Goal: Task Accomplishment & Management: Use online tool/utility

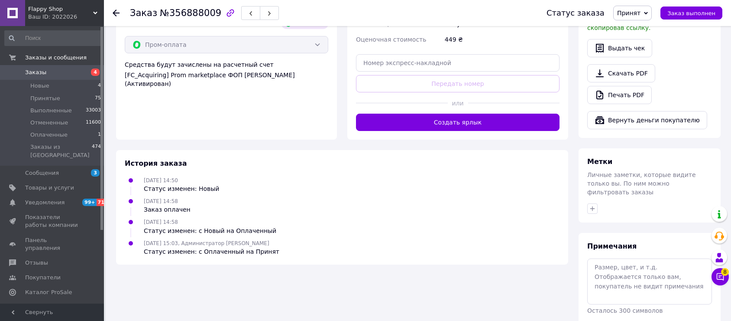
scroll to position [534, 0]
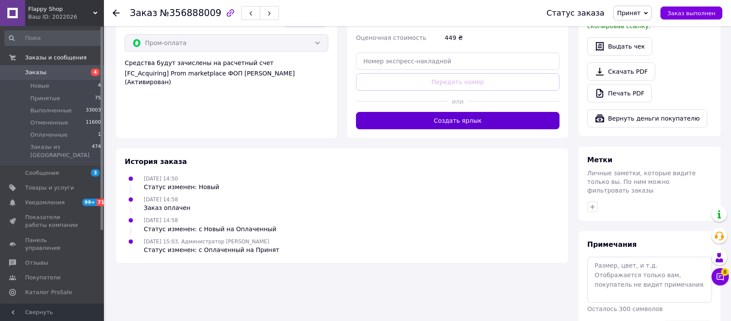
click at [496, 112] on button "Создать ярлык" at bounding box center [458, 120] width 204 height 17
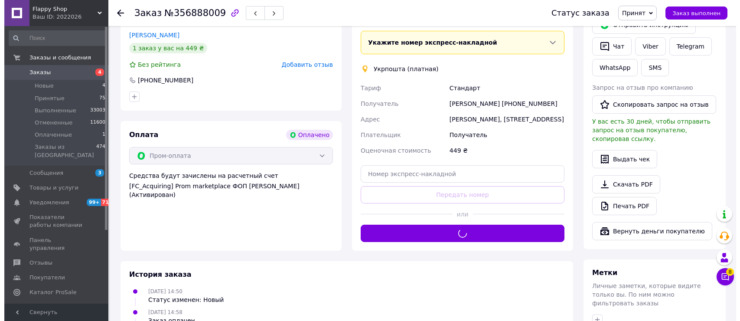
scroll to position [293, 0]
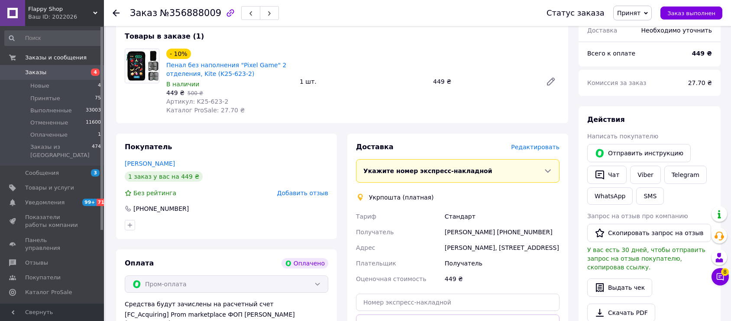
click at [545, 143] on span "Редактировать" at bounding box center [535, 146] width 49 height 7
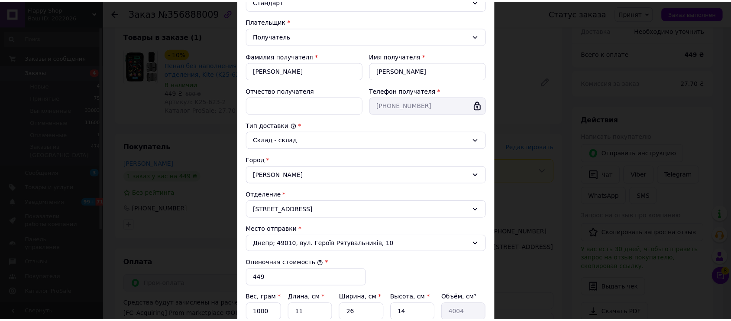
scroll to position [220, 0]
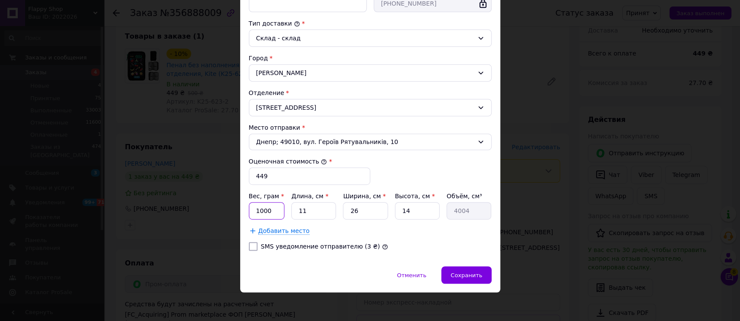
click at [262, 208] on input "1000" at bounding box center [267, 210] width 36 height 17
type input "300"
click at [257, 243] on div at bounding box center [253, 246] width 12 height 9
click at [253, 246] on input "SMS уведомление отправителю (3 ₴)" at bounding box center [253, 246] width 9 height 9
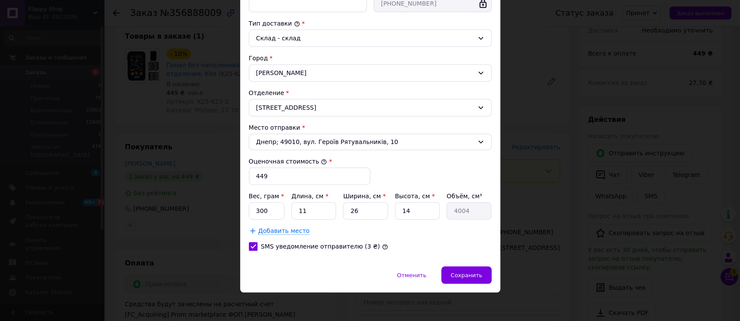
checkbox input "true"
click at [456, 275] on span "Сохранить" at bounding box center [466, 275] width 32 height 6
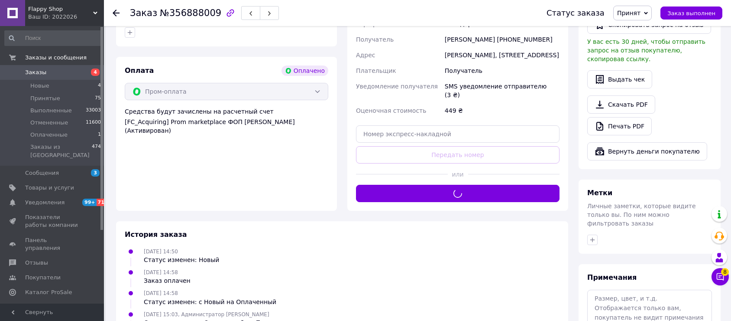
scroll to position [389, 0]
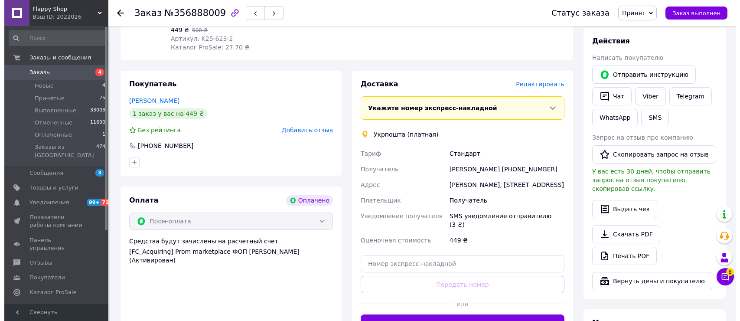
scroll to position [353, 0]
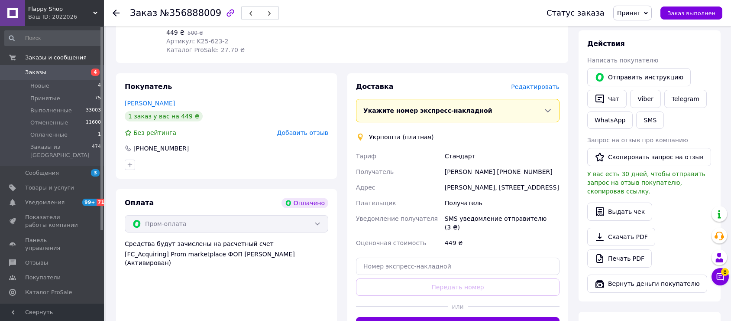
click at [555, 83] on span "Редактировать" at bounding box center [535, 86] width 49 height 7
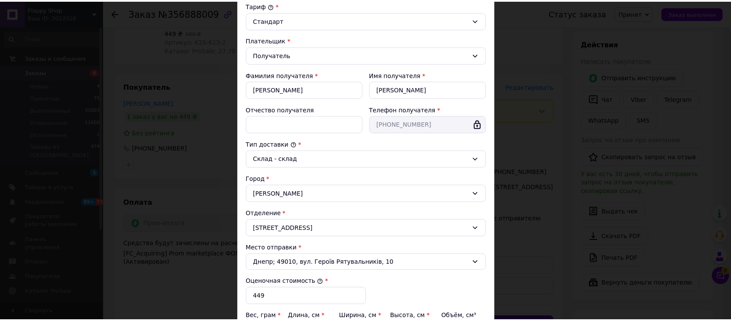
scroll to position [220, 0]
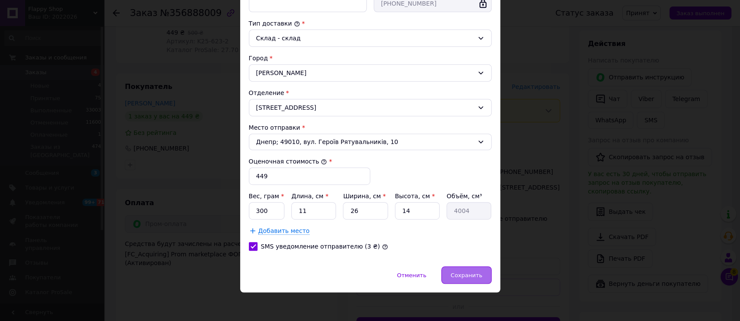
drag, startPoint x: 467, startPoint y: 274, endPoint x: 472, endPoint y: 281, distance: 8.1
click at [467, 273] on span "Сохранить" at bounding box center [466, 275] width 32 height 6
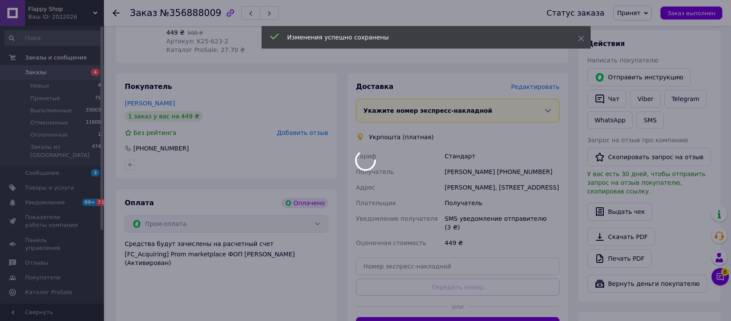
click at [458, 302] on div at bounding box center [365, 160] width 731 height 321
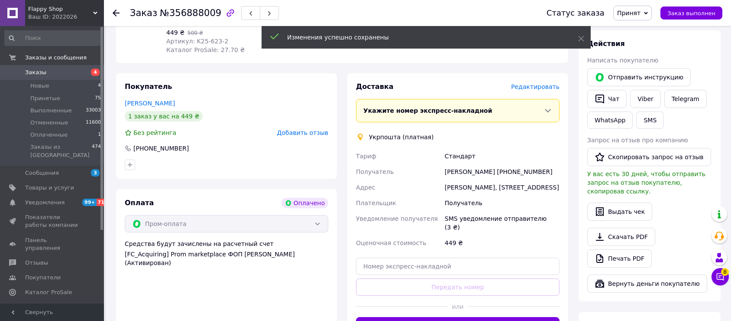
scroll to position [449, 0]
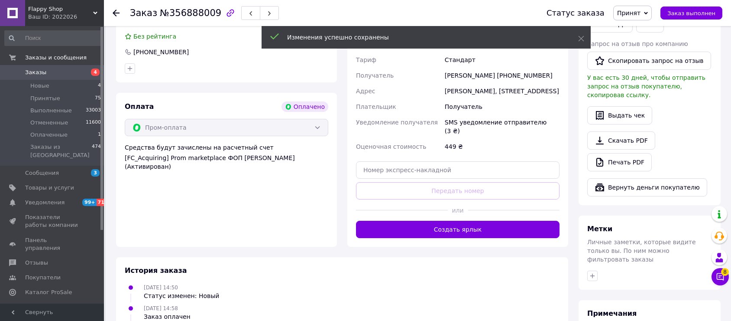
drag, startPoint x: 447, startPoint y: 201, endPoint x: 184, endPoint y: 65, distance: 296.3
click at [446, 221] on button "Создать ярлык" at bounding box center [458, 229] width 204 height 17
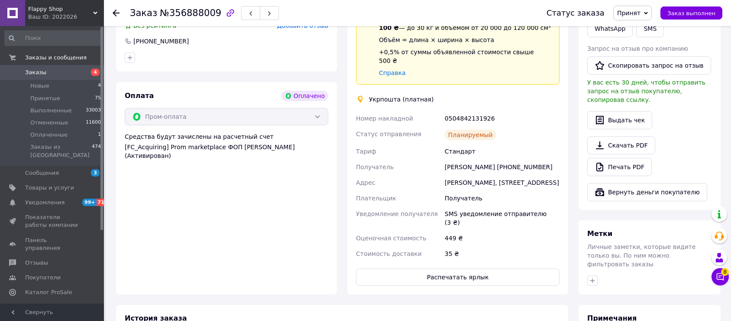
scroll to position [401, 0]
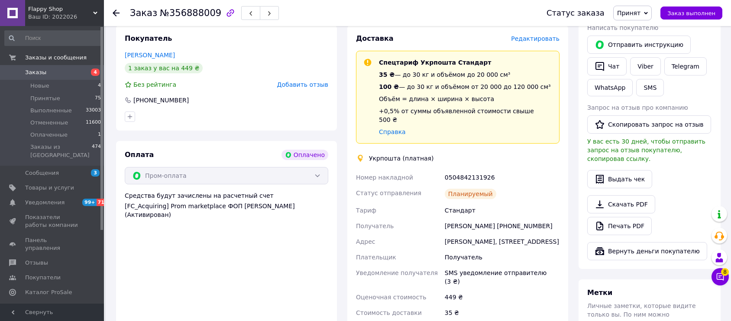
click at [452, 169] on div "0504842131926" at bounding box center [502, 177] width 118 height 16
copy div "0504842131926"
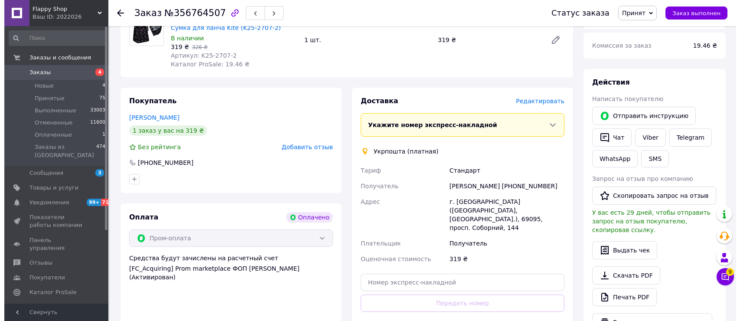
scroll to position [240, 0]
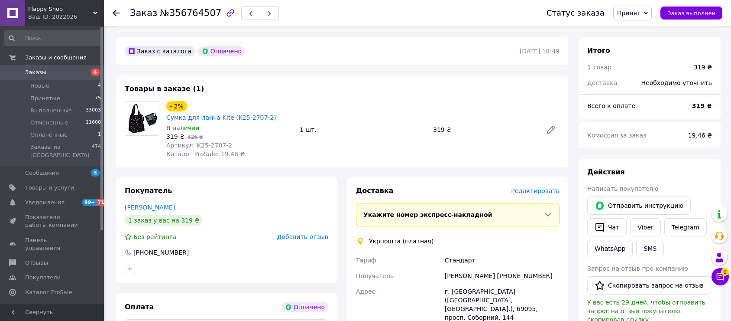
click at [538, 187] on span "Редактировать" at bounding box center [535, 190] width 49 height 7
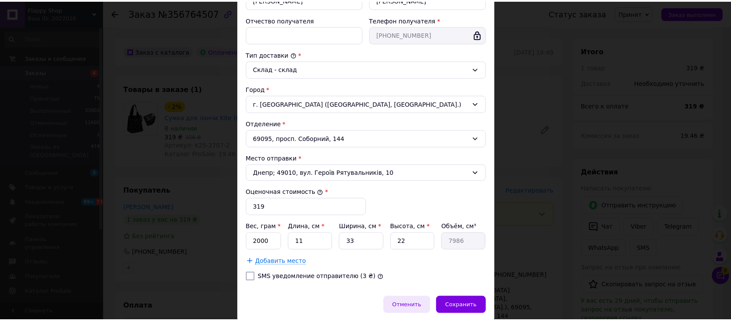
scroll to position [220, 0]
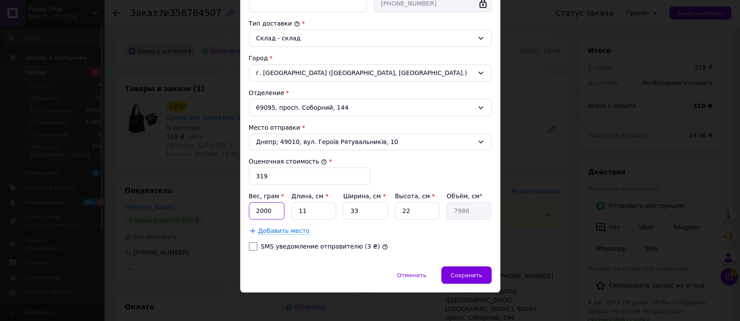
click at [265, 209] on input "2000" at bounding box center [267, 210] width 36 height 17
type input "300"
click at [252, 244] on input "SMS уведомление отправителю (3 ₴)" at bounding box center [253, 246] width 9 height 9
checkbox input "true"
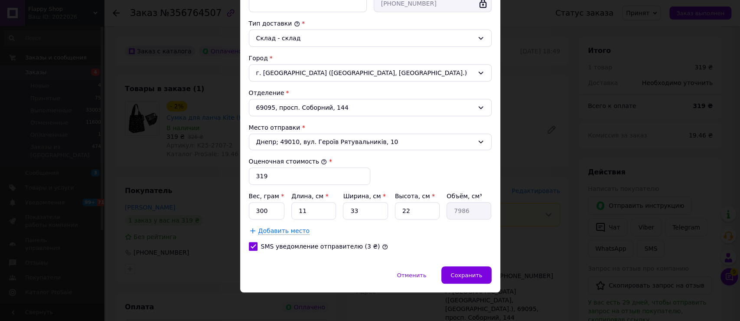
click at [467, 264] on div "Способ доставки Укрпошта (платная) Тариф * Стандарт Плательщик * Получатель Фам…" at bounding box center [370, 51] width 260 height 429
click at [471, 272] on span "Сохранить" at bounding box center [466, 275] width 32 height 6
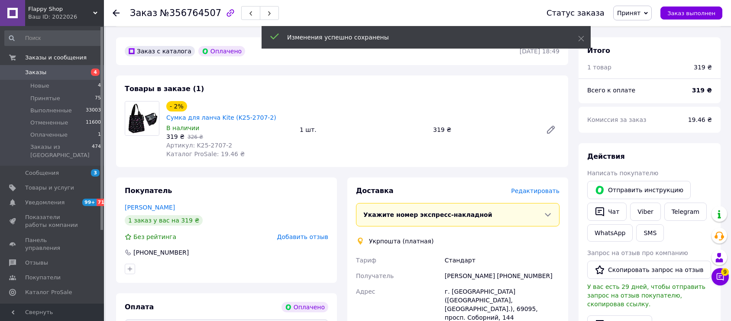
scroll to position [433, 0]
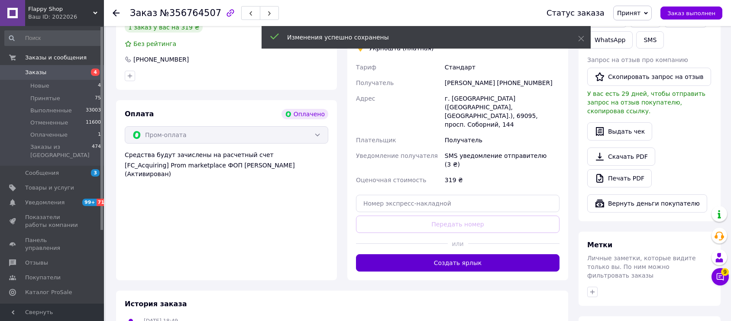
click at [454, 254] on button "Создать ярлык" at bounding box center [458, 262] width 204 height 17
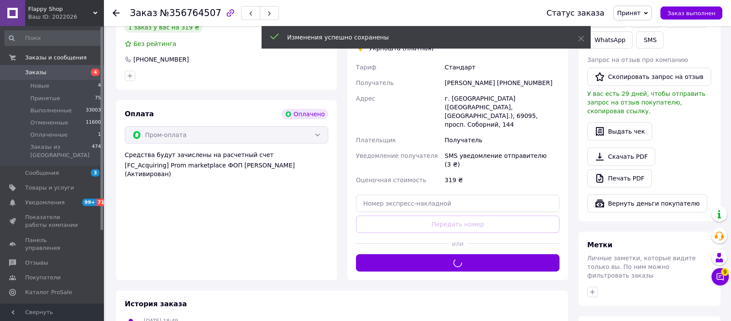
scroll to position [337, 0]
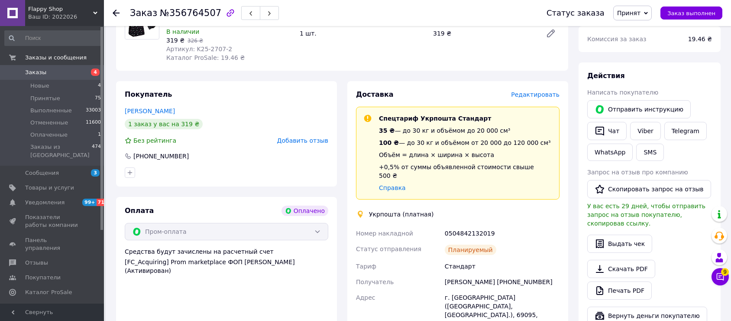
click at [462, 225] on div "0504842132019" at bounding box center [502, 233] width 118 height 16
copy div "0504842132019"
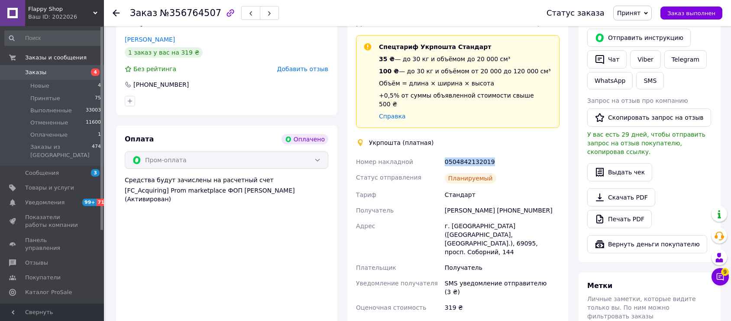
scroll to position [481, 0]
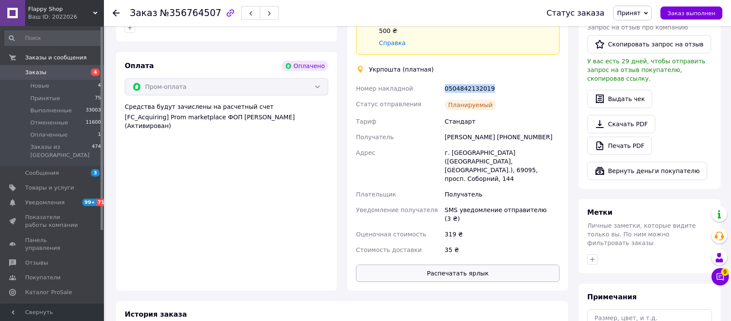
click at [444, 264] on button "Распечатать ярлык" at bounding box center [458, 272] width 204 height 17
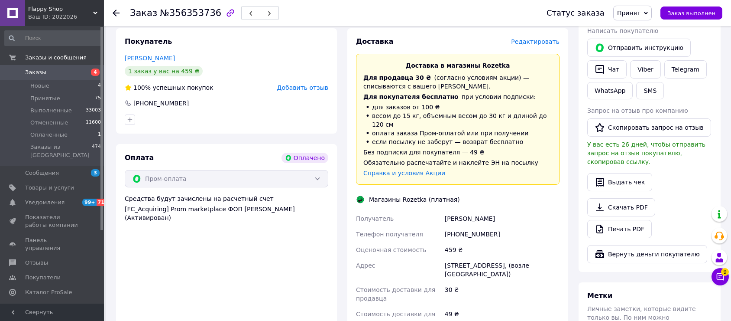
scroll to position [529, 0]
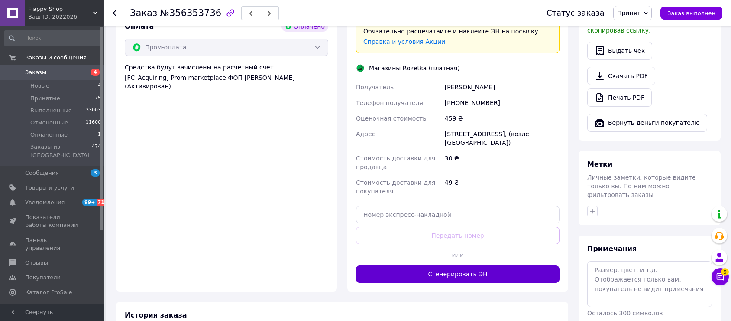
click at [442, 265] on button "Сгенерировать ЭН" at bounding box center [458, 273] width 204 height 17
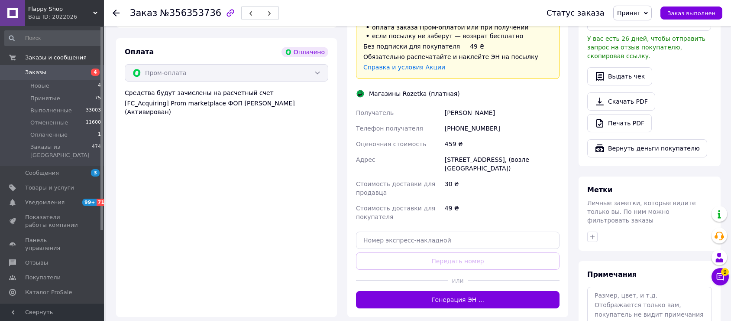
scroll to position [433, 0]
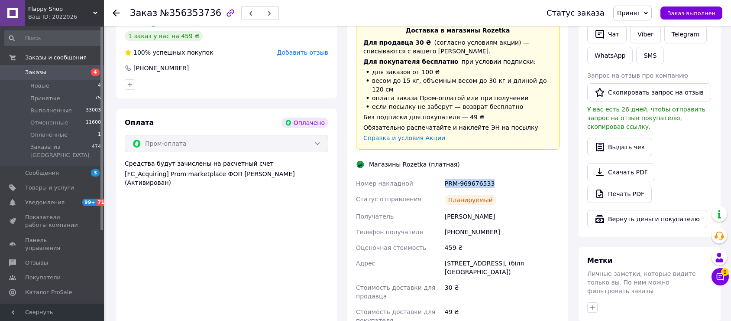
drag, startPoint x: 444, startPoint y: 157, endPoint x: 497, endPoint y: 159, distance: 52.9
click at [499, 175] on div "PRM-969676533" at bounding box center [502, 183] width 118 height 16
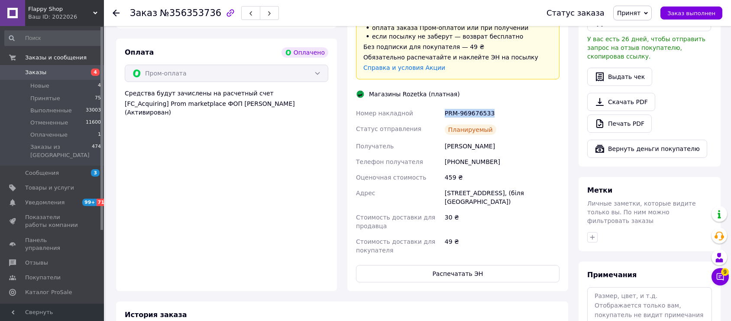
scroll to position [578, 0]
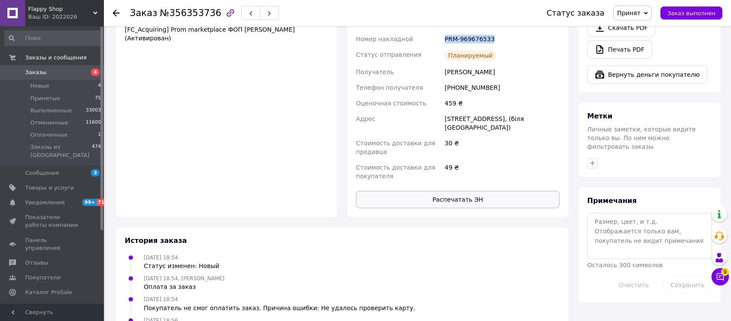
click at [435, 191] on button "Распечатать ЭН" at bounding box center [458, 199] width 204 height 17
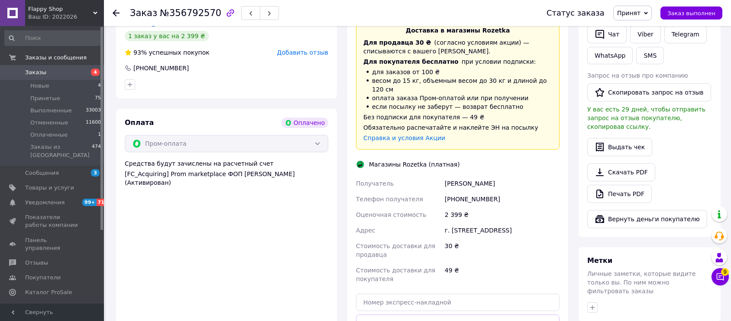
scroll to position [529, 0]
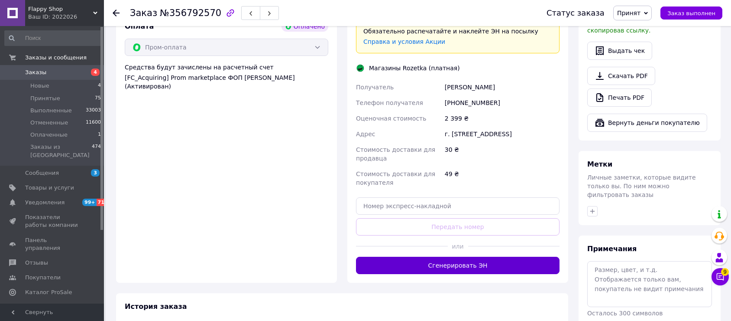
click at [479, 256] on button "Сгенерировать ЭН" at bounding box center [458, 264] width 204 height 17
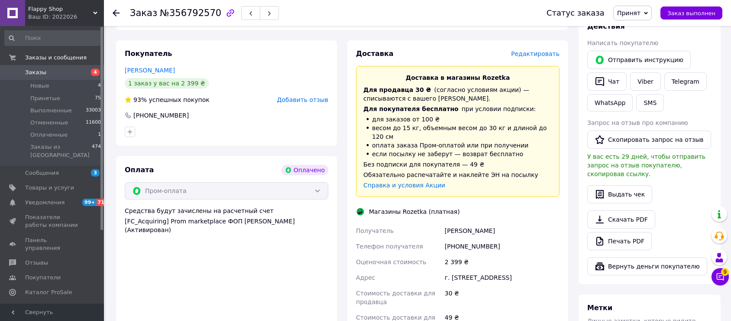
scroll to position [385, 0]
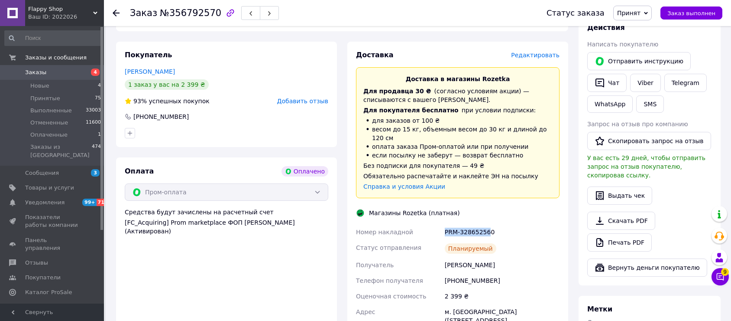
drag, startPoint x: 446, startPoint y: 205, endPoint x: 508, endPoint y: 209, distance: 62.1
click at [491, 224] on div "PRM-328652560" at bounding box center [502, 232] width 118 height 16
copy div "PRM-328652560"
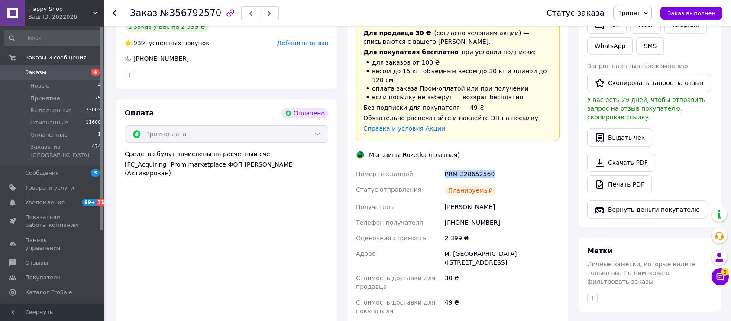
scroll to position [529, 0]
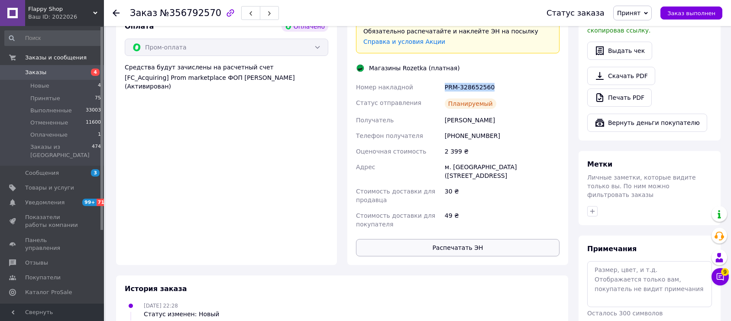
click at [449, 239] on button "Распечатать ЭН" at bounding box center [458, 247] width 204 height 17
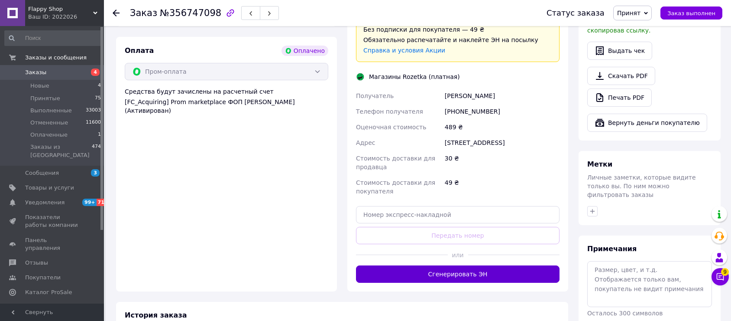
click at [443, 265] on button "Сгенерировать ЭН" at bounding box center [458, 273] width 204 height 17
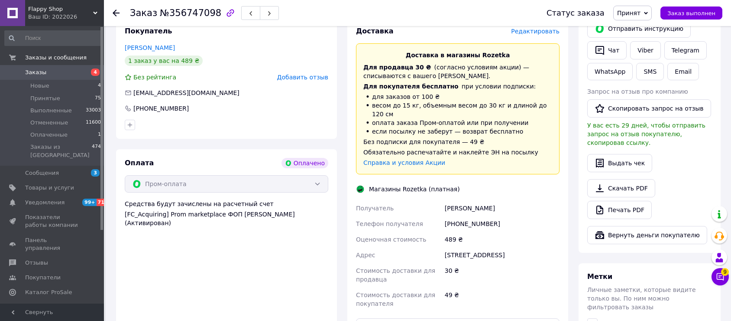
scroll to position [433, 0]
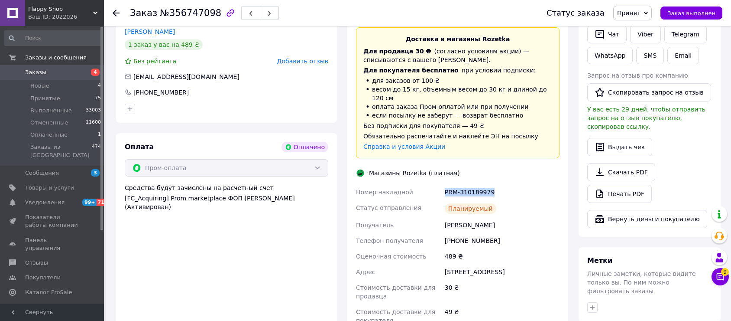
drag, startPoint x: 445, startPoint y: 156, endPoint x: 554, endPoint y: 152, distance: 108.8
click at [554, 184] on div "PRM-310189979" at bounding box center [502, 192] width 118 height 16
copy div "PRM-310189979"
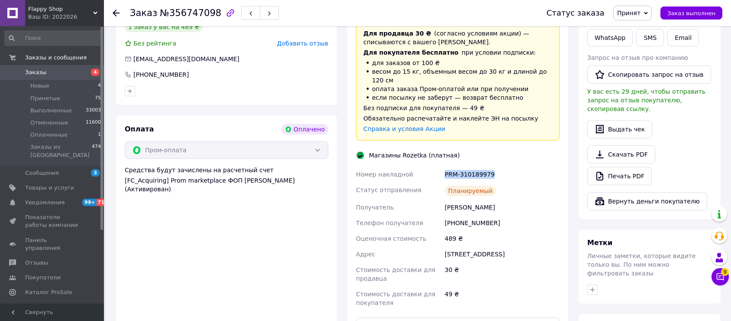
scroll to position [529, 0]
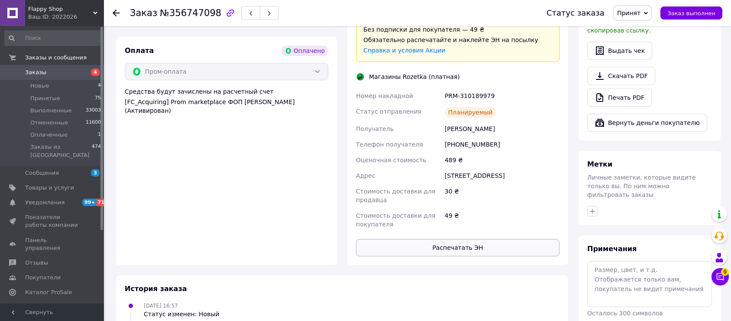
drag, startPoint x: 448, startPoint y: 226, endPoint x: 448, endPoint y: 217, distance: 9.6
click at [448, 224] on div "Доставка Редактировать Доставка в магазины Rozetka Для продавца 30 ₴   (согласн…" at bounding box center [457, 85] width 221 height 359
click at [448, 239] on button "Распечатать ЭН" at bounding box center [458, 247] width 204 height 17
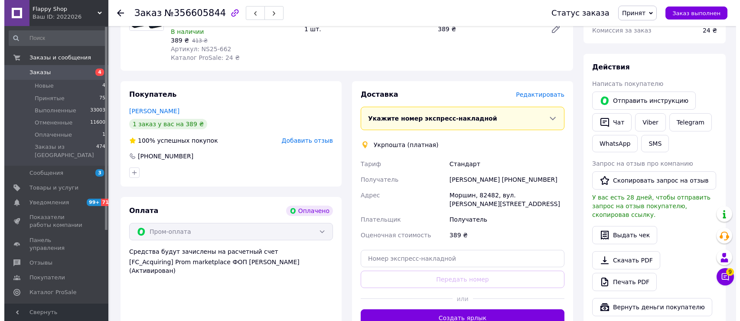
scroll to position [289, 0]
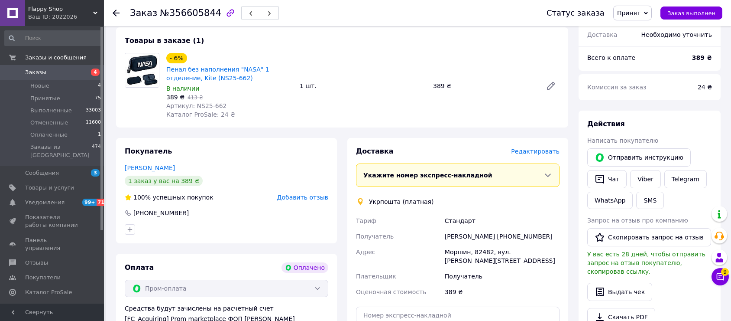
click at [550, 148] on span "Редактировать" at bounding box center [535, 151] width 49 height 7
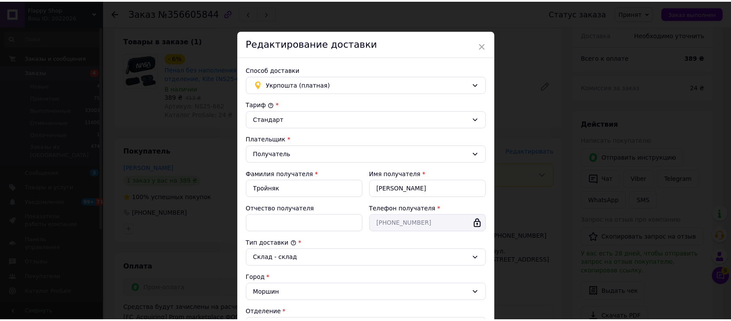
scroll to position [220, 0]
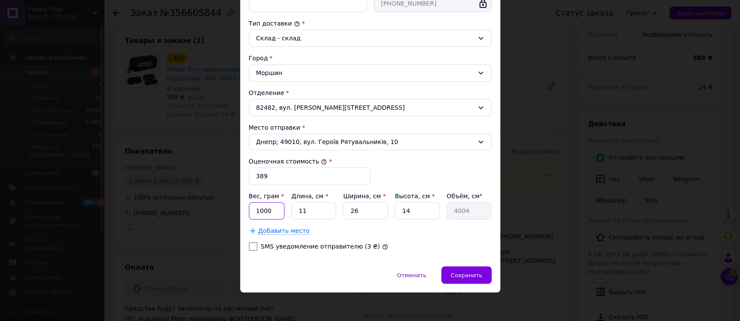
click at [277, 214] on input "1000" at bounding box center [267, 210] width 36 height 17
type input "300"
click at [249, 247] on input "SMS уведомление отправителю (3 ₴)" at bounding box center [253, 246] width 9 height 9
checkbox input "true"
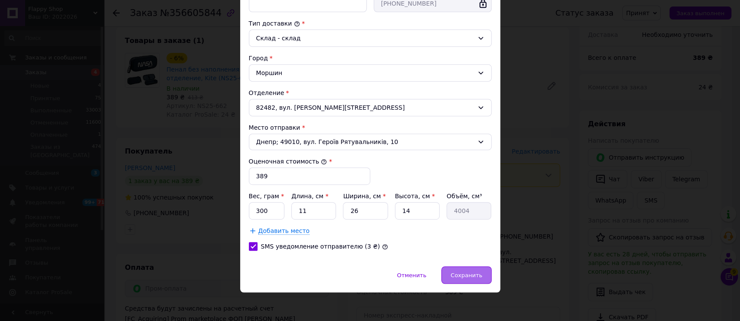
click at [455, 275] on span "Сохранить" at bounding box center [466, 275] width 32 height 6
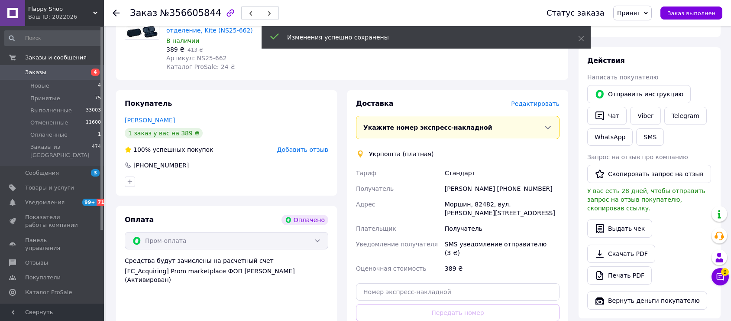
scroll to position [385, 0]
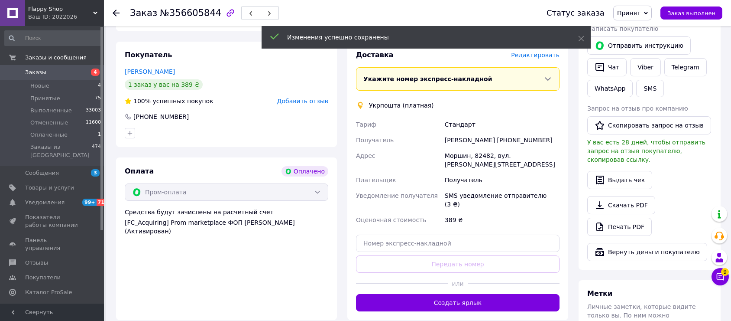
drag, startPoint x: 425, startPoint y: 267, endPoint x: 426, endPoint y: 263, distance: 4.7
click at [425, 294] on button "Создать ярлык" at bounding box center [458, 302] width 204 height 17
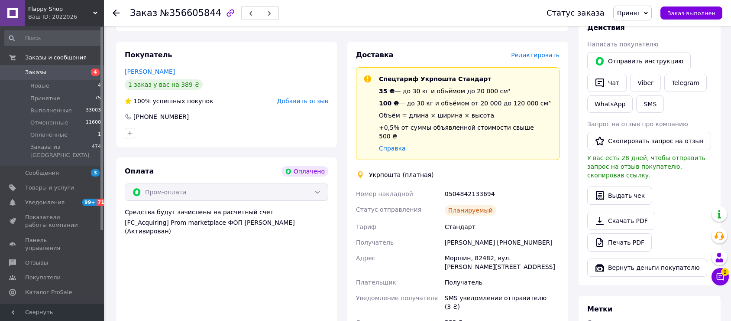
click at [470, 186] on div "0504842133694" at bounding box center [502, 194] width 118 height 16
copy div "0504842133694"
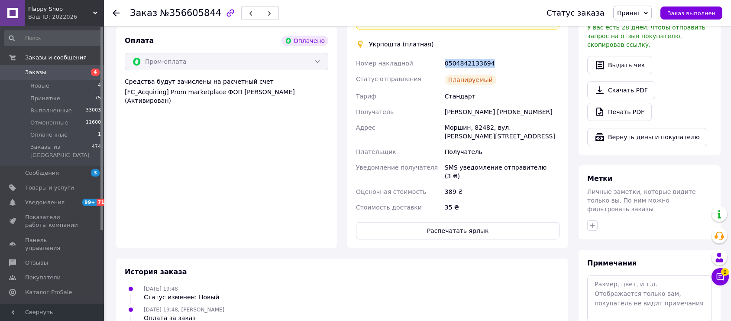
scroll to position [529, 0]
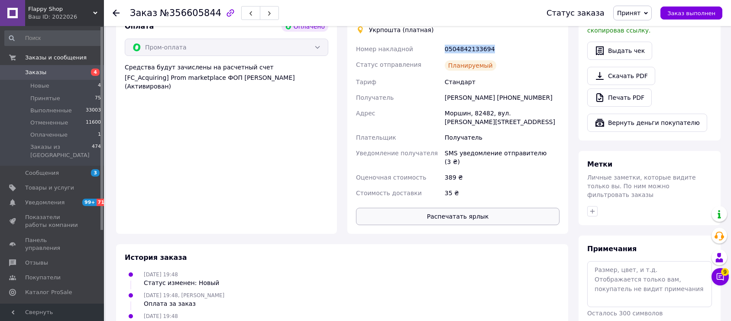
click at [444, 208] on button "Распечатать ярлык" at bounding box center [458, 216] width 204 height 17
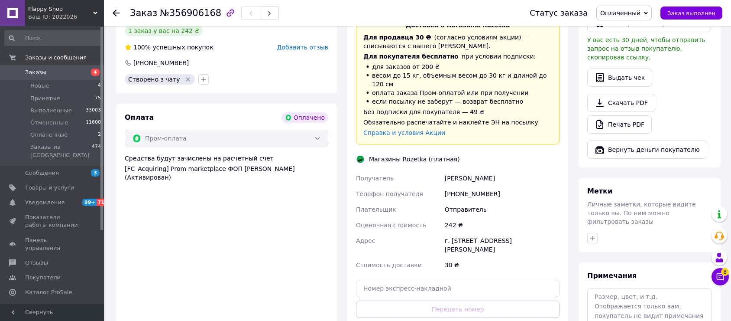
scroll to position [529, 0]
